Goal: Task Accomplishment & Management: Complete application form

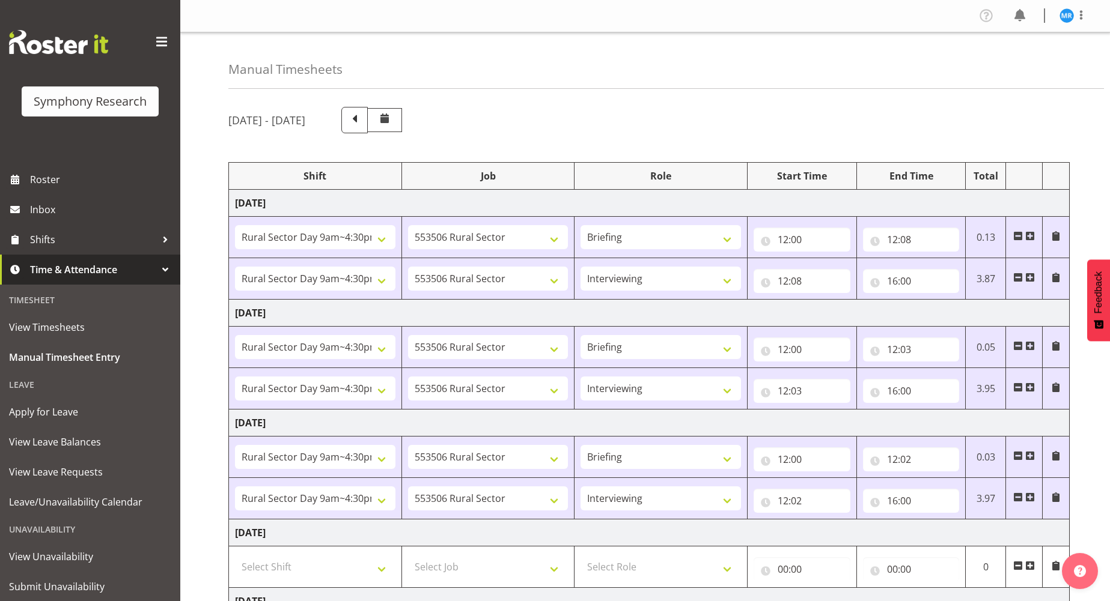
select select "81561"
select select "10587"
select select "81561"
select select "10587"
select select "47"
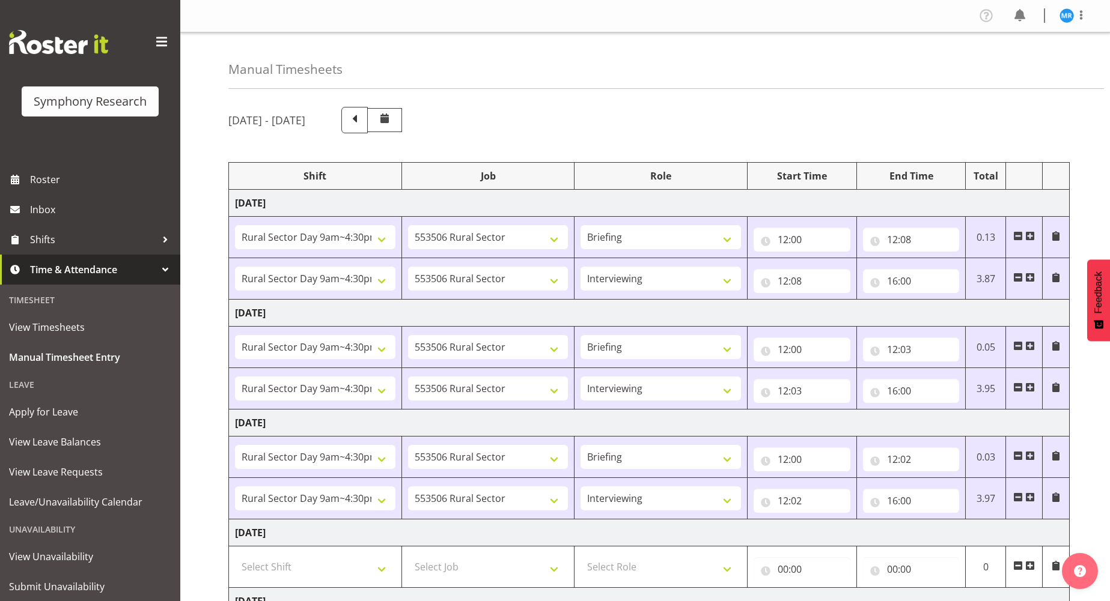
select select "81561"
select select "10587"
select select "81561"
select select "10587"
select select "47"
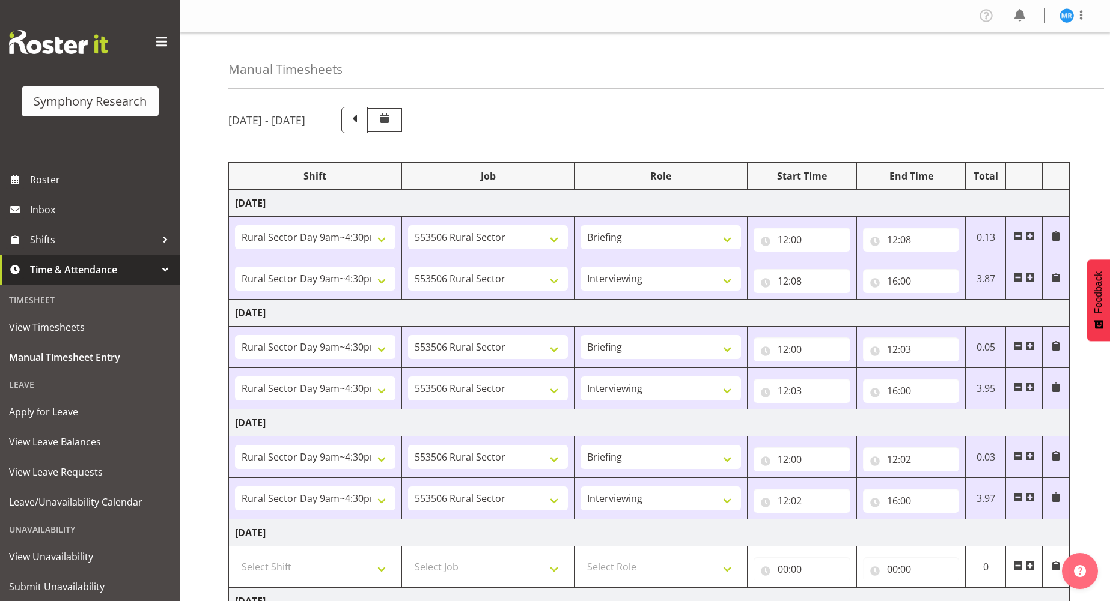
select select "81561"
select select "10587"
select select "81561"
select select "10587"
select select "47"
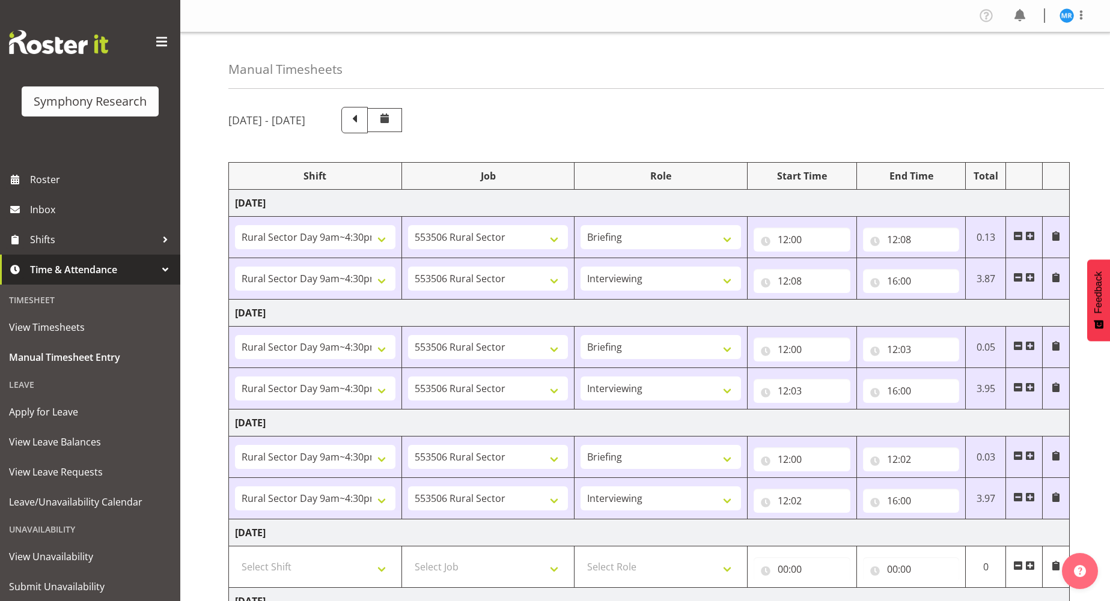
select select "81561"
select select "10587"
select select "81561"
select select "10587"
select select "47"
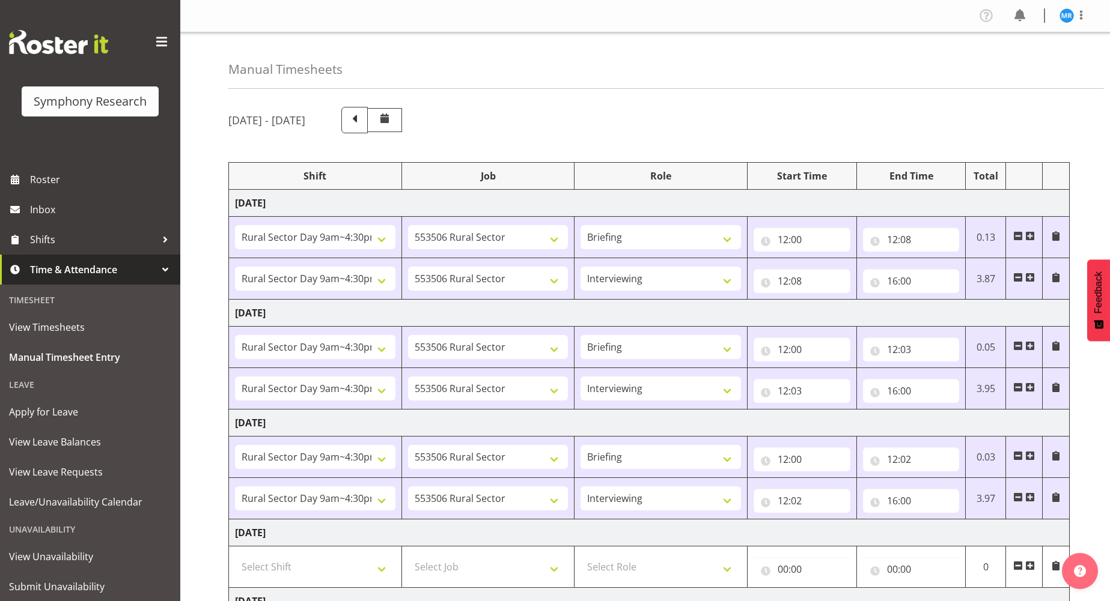
select select "81299"
select select "10587"
select select "81299"
select select "10587"
select select "47"
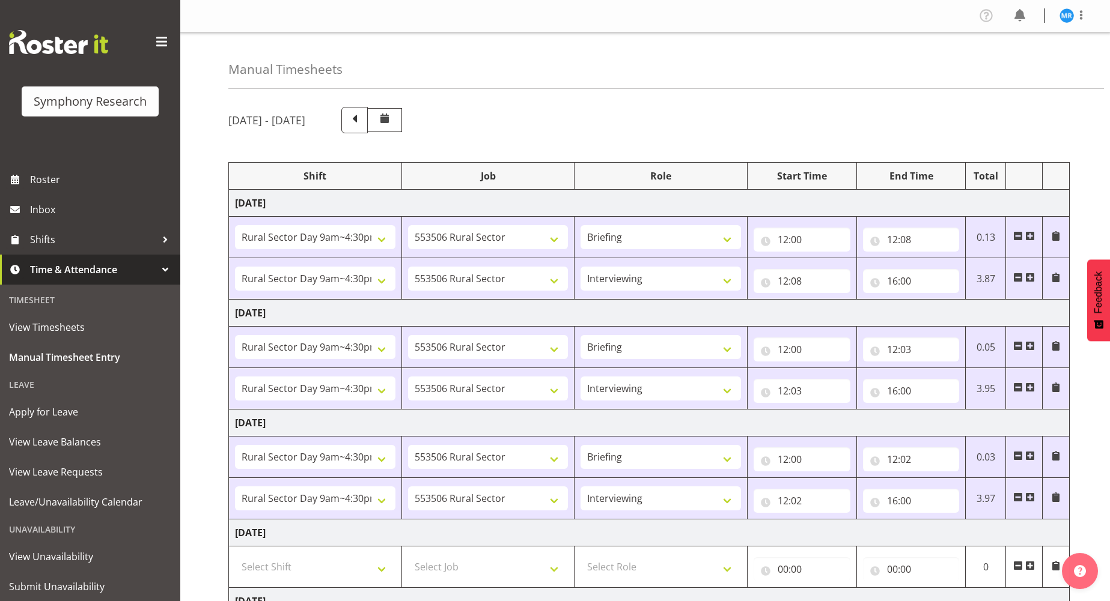
select select "81299"
select select "10587"
select select "47"
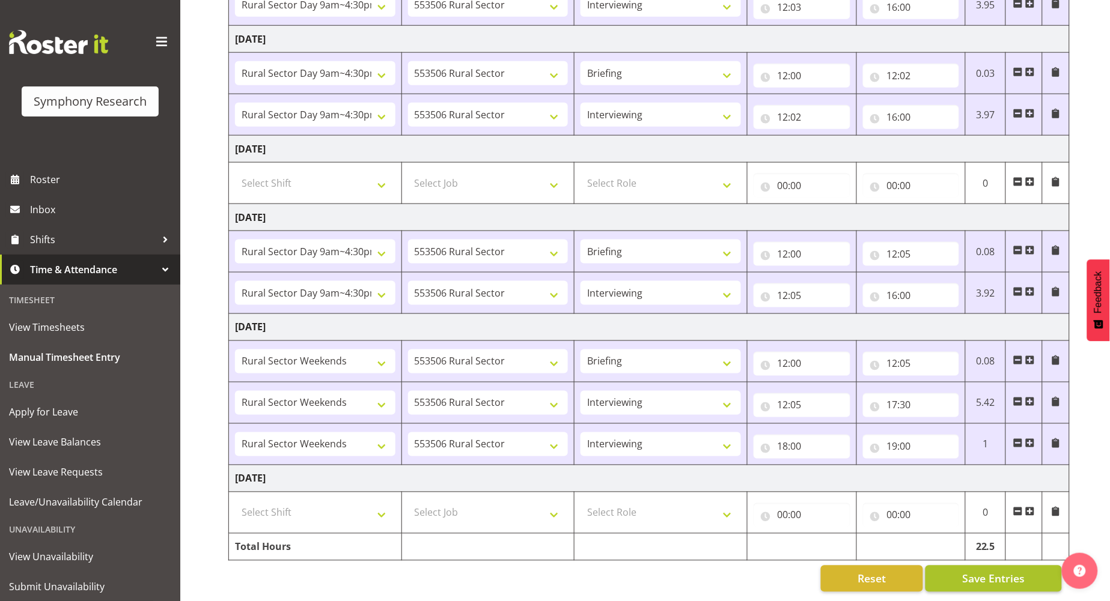
scroll to position [397, 0]
click at [982, 571] on span "Save Entries" at bounding box center [993, 579] width 62 height 16
